Goal: Task Accomplishment & Management: Manage account settings

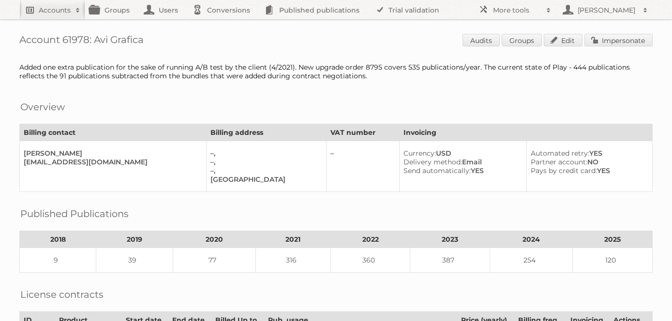
click at [47, 10] on h2 "Accounts" at bounding box center [55, 10] width 32 height 10
type input"] "home depot"
click at [223, 25] on input "Search" at bounding box center [230, 32] width 15 height 15
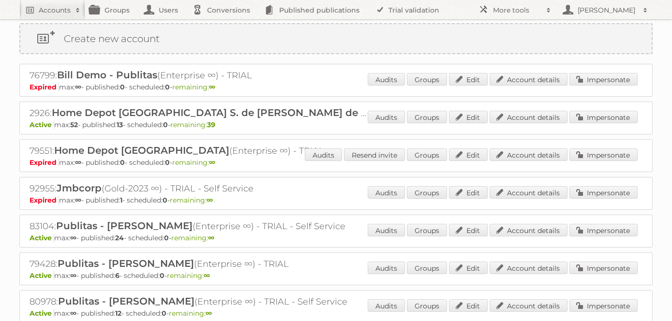
scroll to position [27, 0]
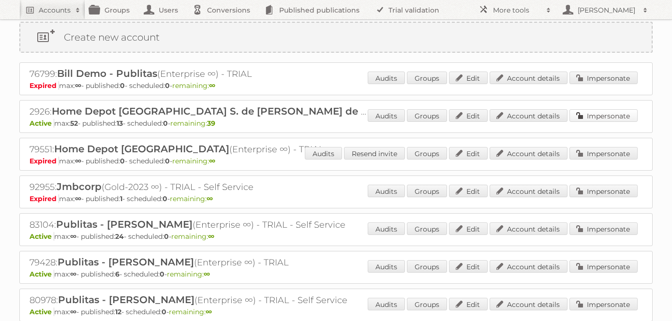
click at [591, 114] on link "Impersonate" at bounding box center [604, 115] width 68 height 13
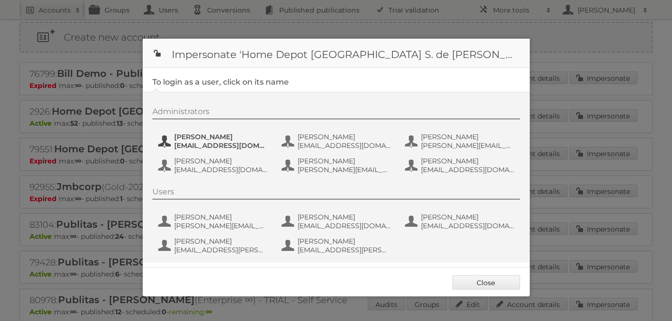
click at [198, 143] on span "christian_garcia@homedepot.com.mx" at bounding box center [221, 145] width 94 height 9
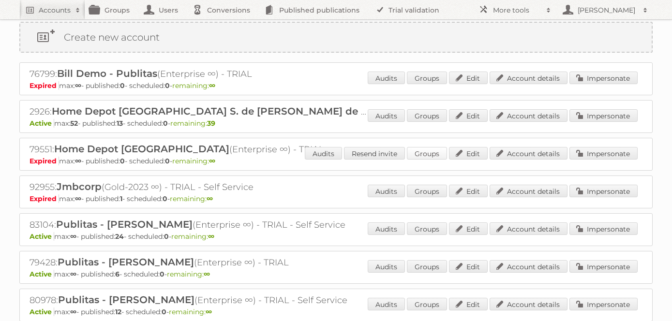
scroll to position [0, 0]
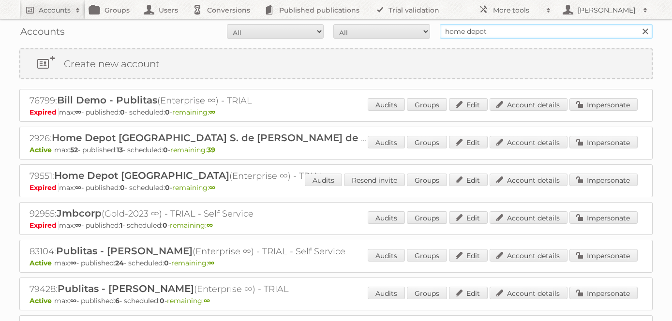
click at [495, 30] on input "home depot" at bounding box center [546, 31] width 213 height 15
click at [495, 31] on input "home depot" at bounding box center [546, 31] width 213 height 15
type input "h"
type input "do it center"
click at [638, 24] on input "Search" at bounding box center [645, 31] width 15 height 15
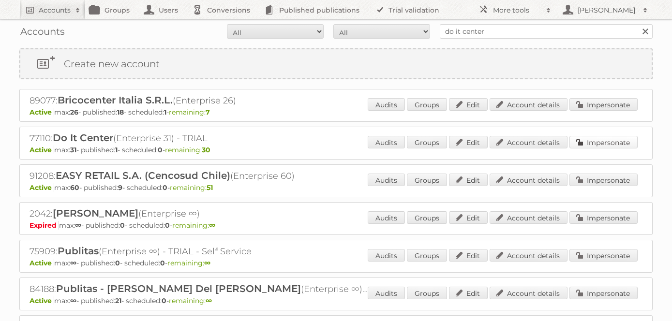
click at [590, 138] on link "Impersonate" at bounding box center [604, 142] width 68 height 13
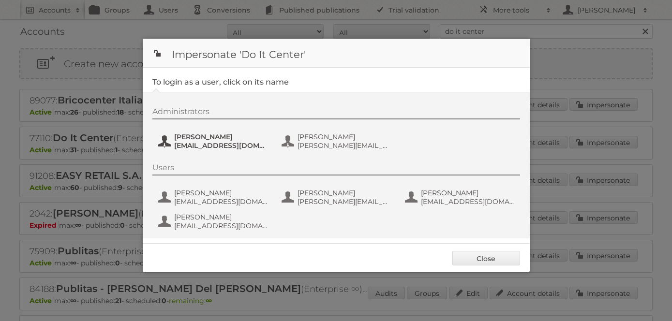
click at [213, 144] on span "[EMAIL_ADDRESS][DOMAIN_NAME]" at bounding box center [221, 145] width 94 height 9
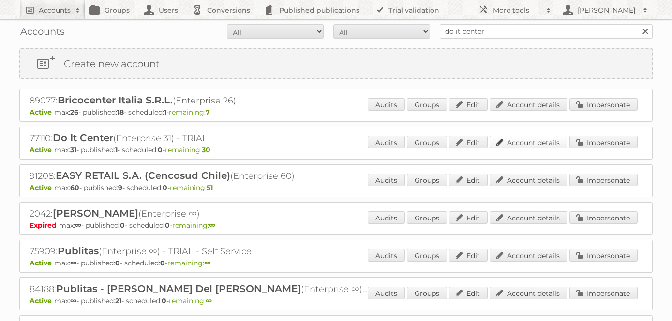
click at [524, 146] on link "Account details" at bounding box center [529, 142] width 78 height 13
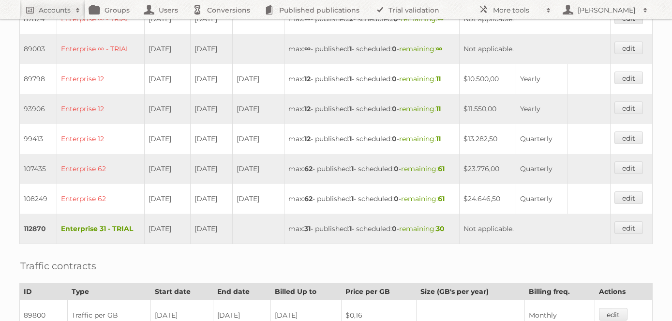
scroll to position [350, 0]
